Goal: Information Seeking & Learning: Understand process/instructions

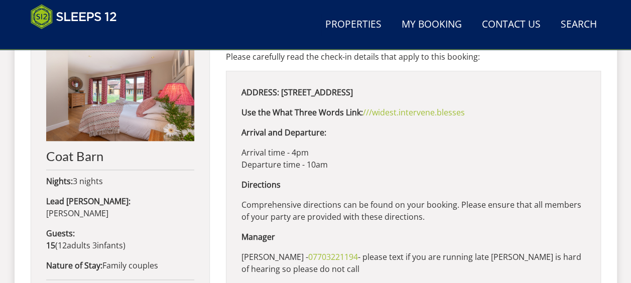
scroll to position [426, 0]
click at [406, 115] on link "///widest.intervene.blesses" at bounding box center [414, 112] width 102 height 11
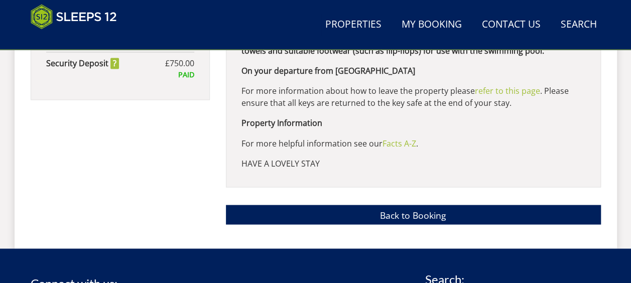
scroll to position [806, 0]
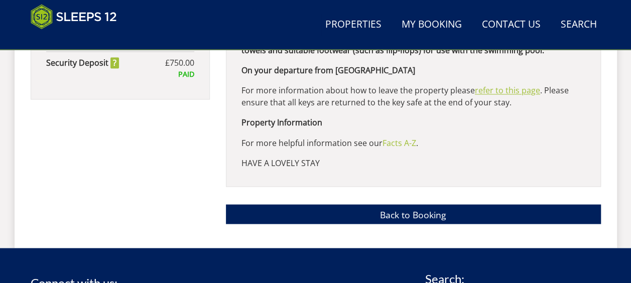
click at [487, 90] on link "refer to this page" at bounding box center [507, 90] width 65 height 11
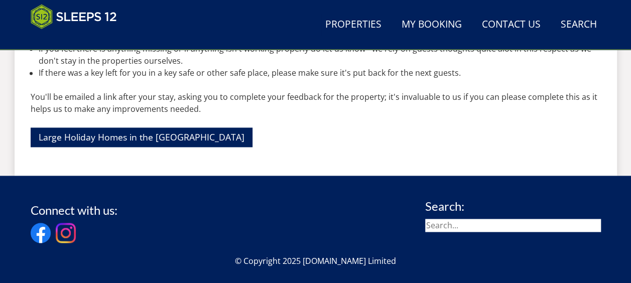
scroll to position [665, 0]
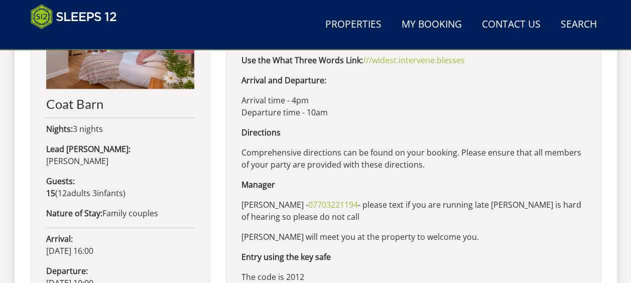
scroll to position [478, 0]
